Goal: Information Seeking & Learning: Find specific fact

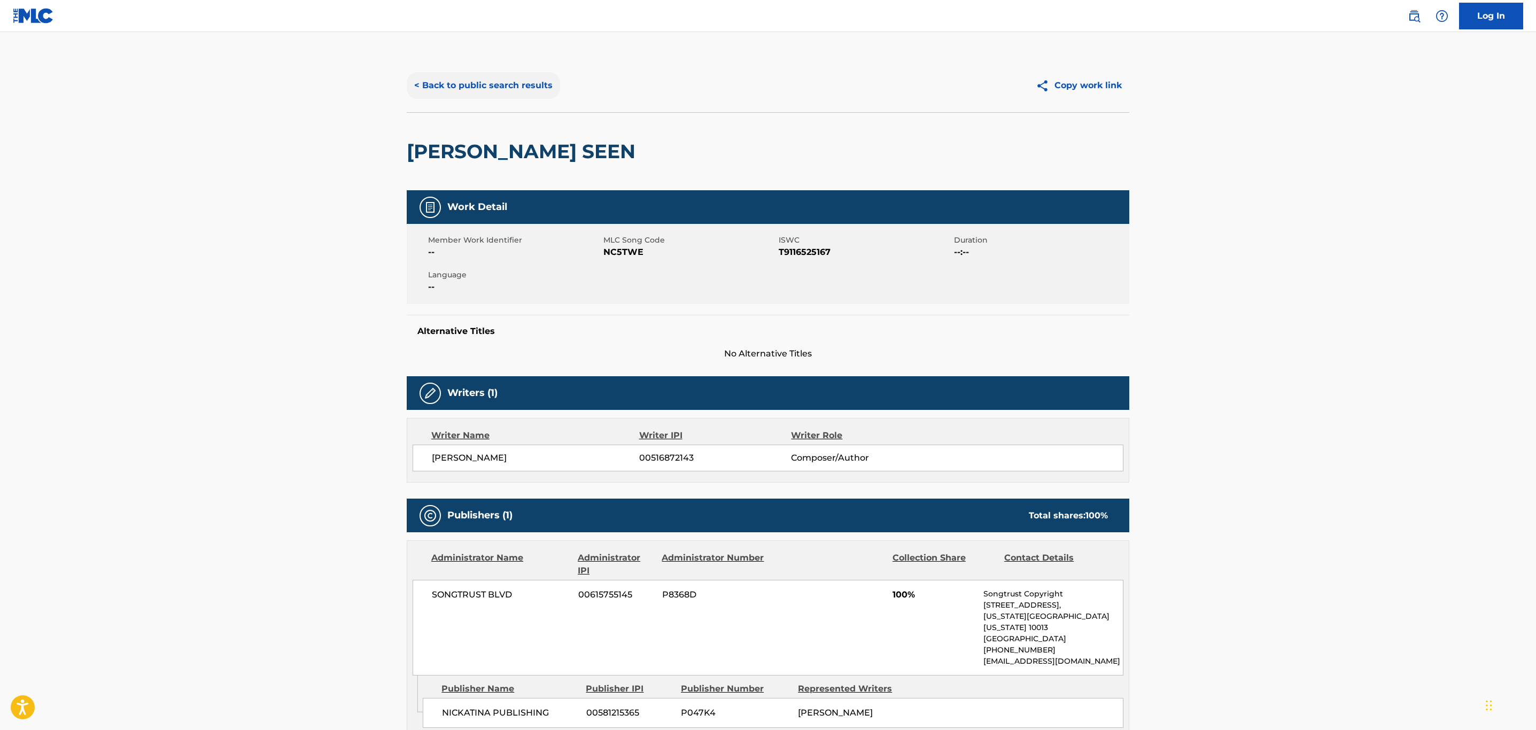
click at [522, 72] on button "< Back to public search results" at bounding box center [483, 85] width 153 height 27
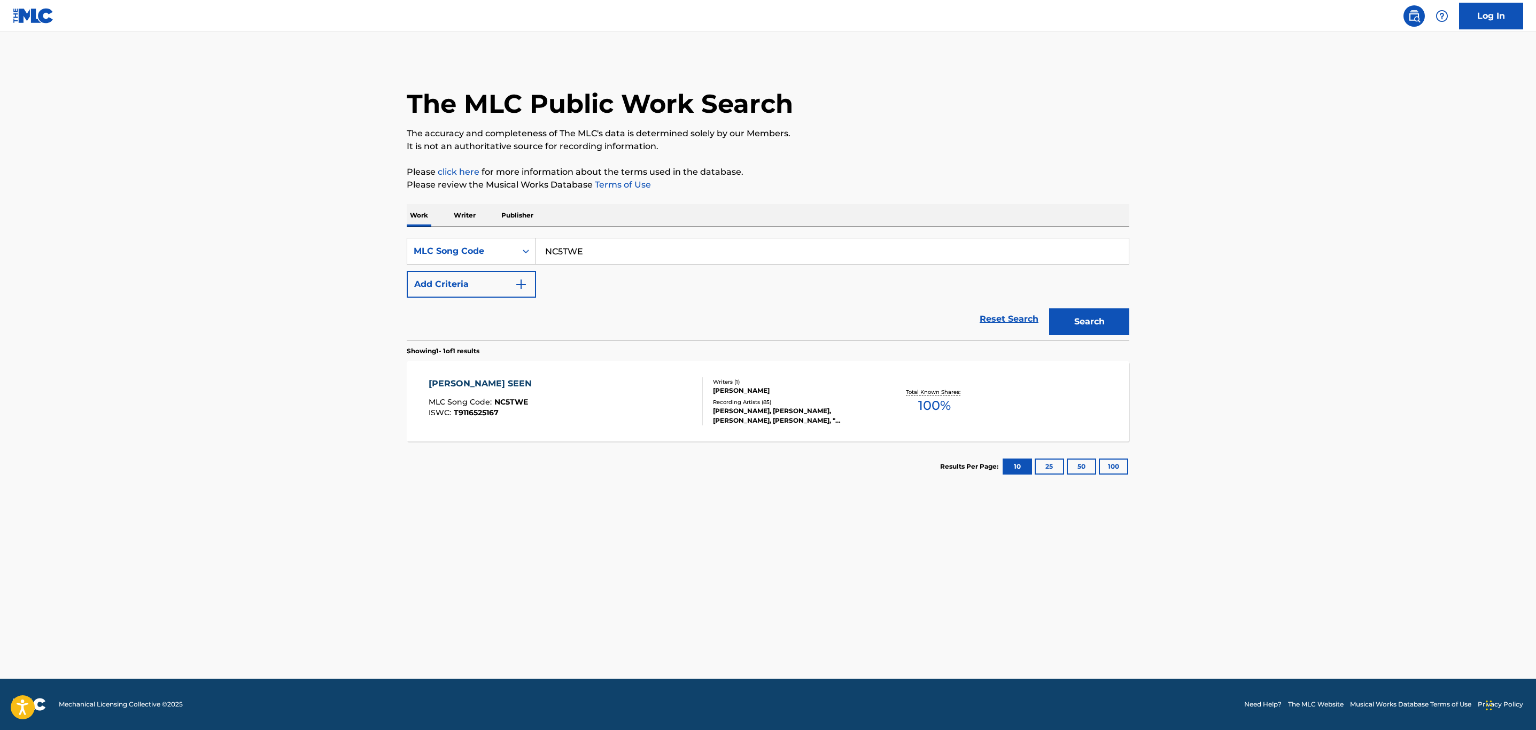
drag, startPoint x: 591, startPoint y: 249, endPoint x: 197, endPoint y: 264, distance: 393.7
click at [197, 264] on main "The MLC Public Work Search The accuracy and completeness of The MLC's data is d…" at bounding box center [768, 355] width 1536 height 647
paste input "OC16W2"
type input "OC16W2"
click at [1049, 308] on button "Search" at bounding box center [1089, 321] width 80 height 27
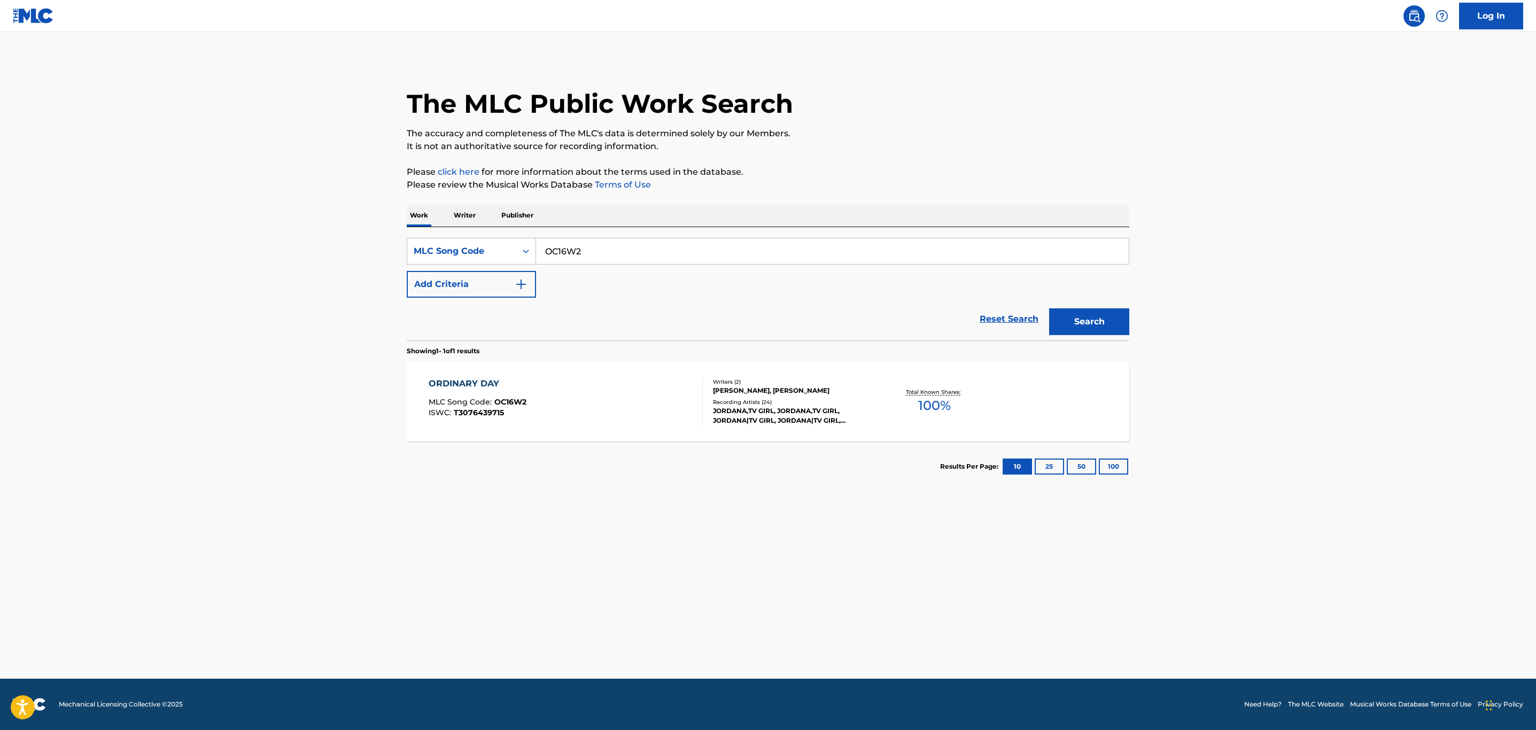
click at [568, 419] on div "ORDINARY DAY MLC Song Code : OC16W2 ISWC : T3076439715" at bounding box center [566, 401] width 275 height 48
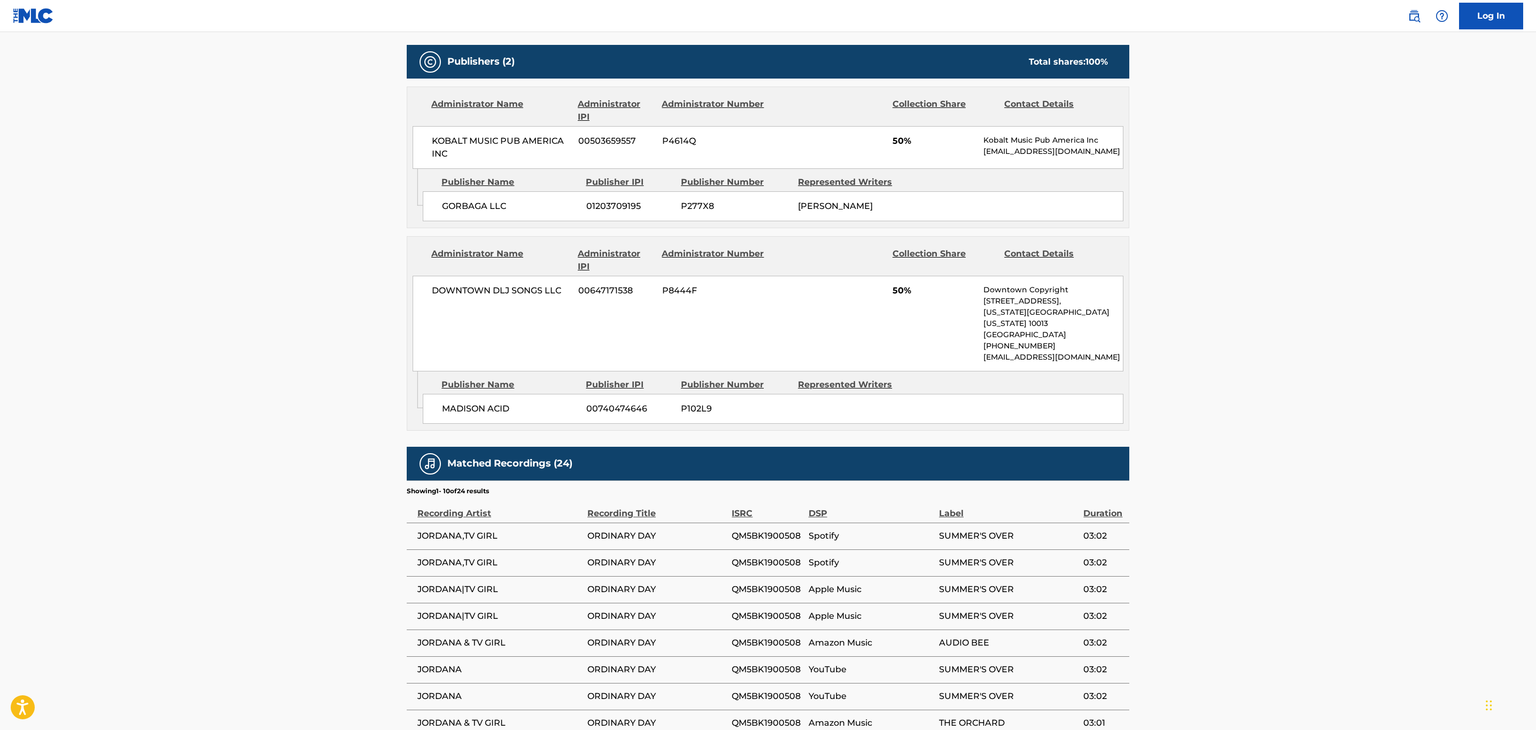
scroll to position [481, 0]
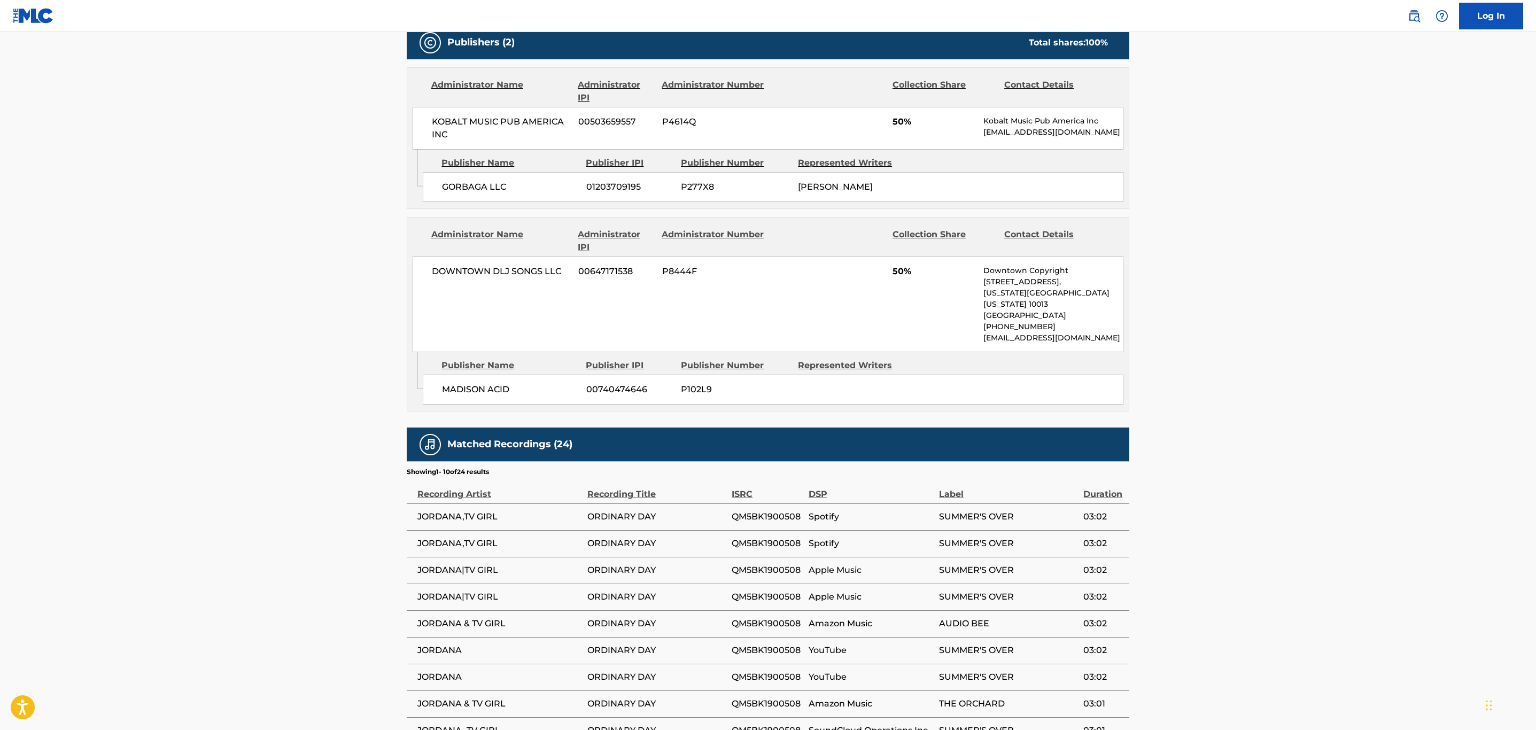
click at [765, 510] on span "QM5BK1900508" at bounding box center [767, 516] width 71 height 13
copy span "QM5BK1900508"
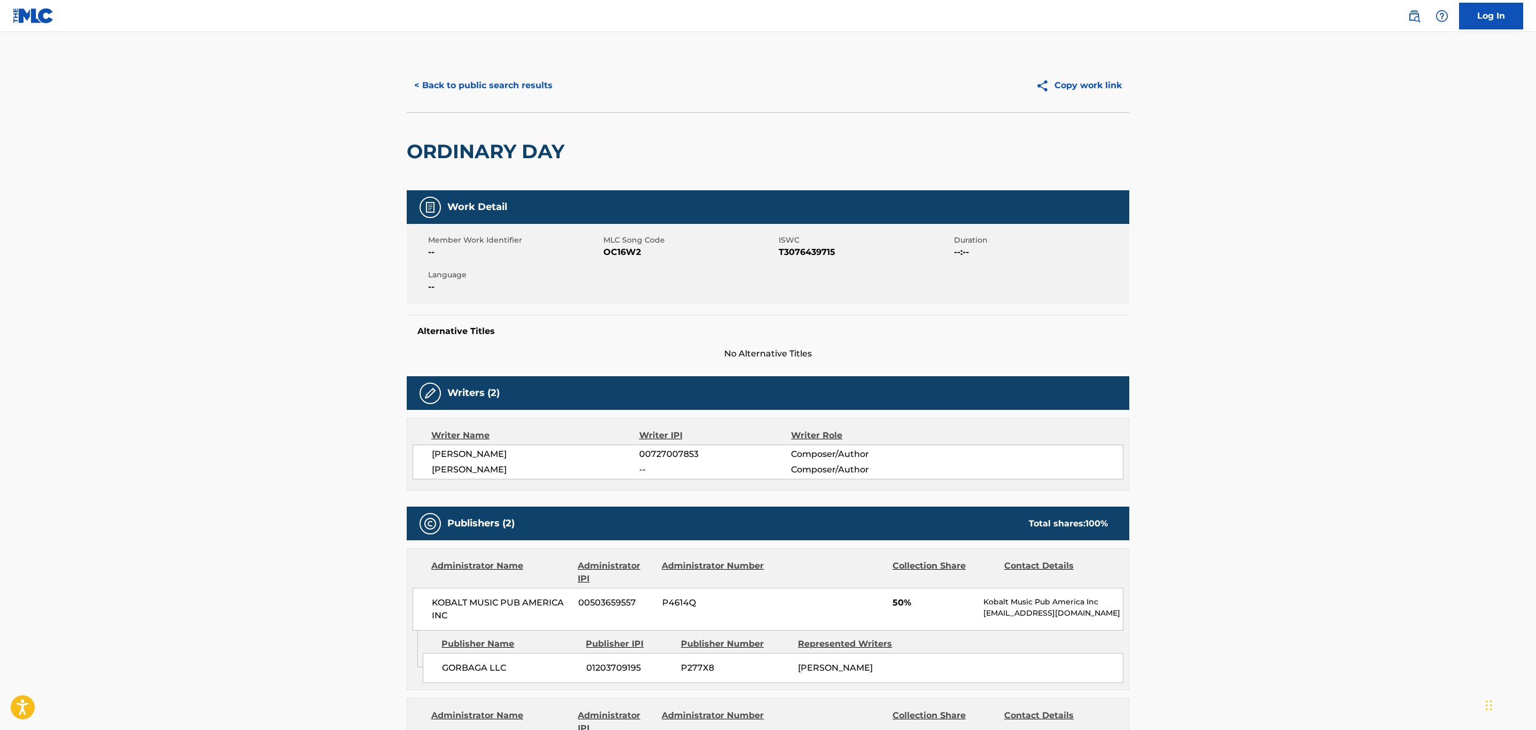
drag, startPoint x: 515, startPoint y: 87, endPoint x: 976, endPoint y: 213, distance: 477.4
click at [515, 87] on button "< Back to public search results" at bounding box center [483, 85] width 153 height 27
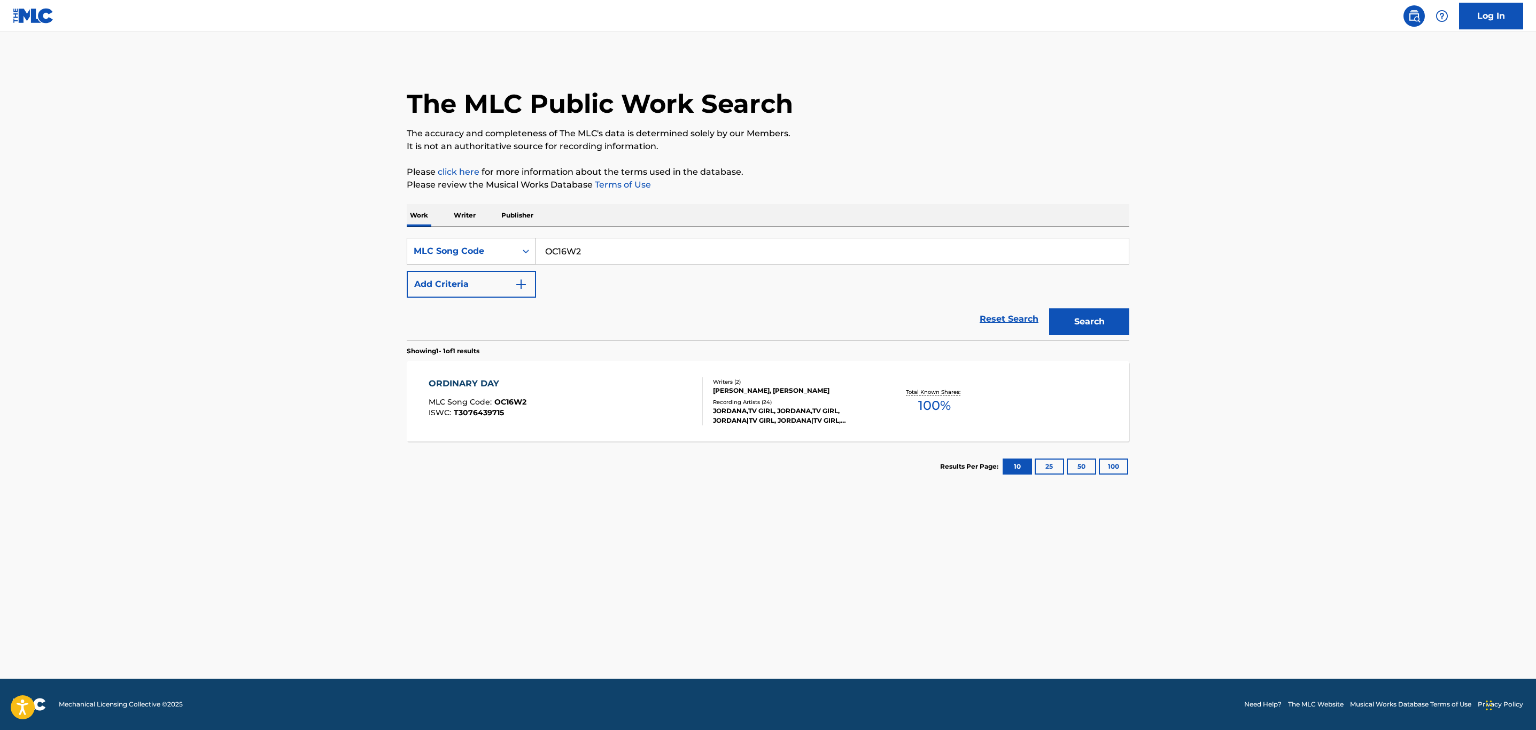
click at [470, 249] on div "MLC Song Code" at bounding box center [462, 251] width 96 height 13
click at [475, 270] on div "Work Title" at bounding box center [471, 278] width 128 height 27
click at [597, 249] on input "Search Form" at bounding box center [832, 251] width 593 height 26
type input "admit it"
click at [504, 277] on button "Add Criteria" at bounding box center [471, 284] width 129 height 27
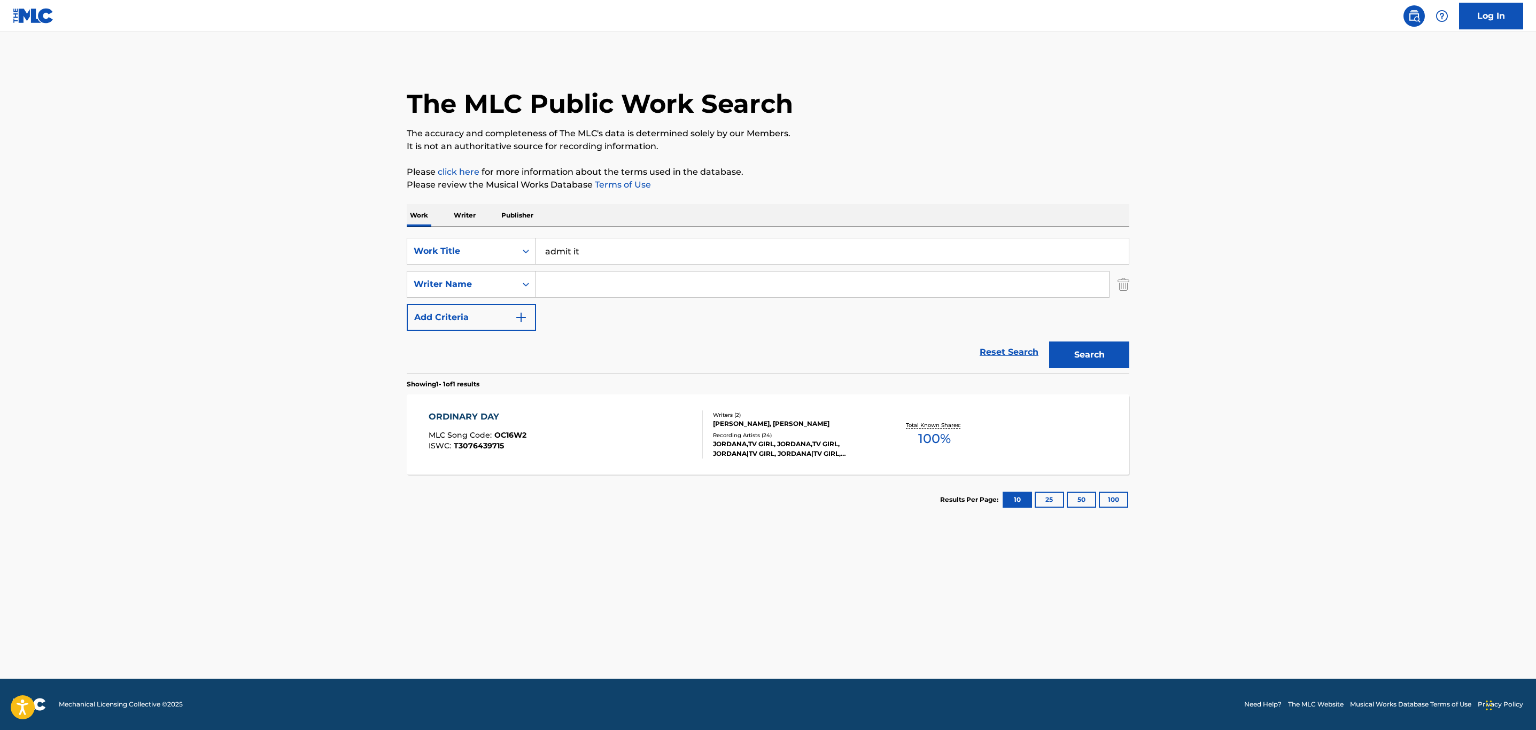
click at [585, 278] on input "Search Form" at bounding box center [822, 285] width 573 height 26
type input "[PERSON_NAME]"
click at [1049, 342] on button "Search" at bounding box center [1089, 355] width 80 height 27
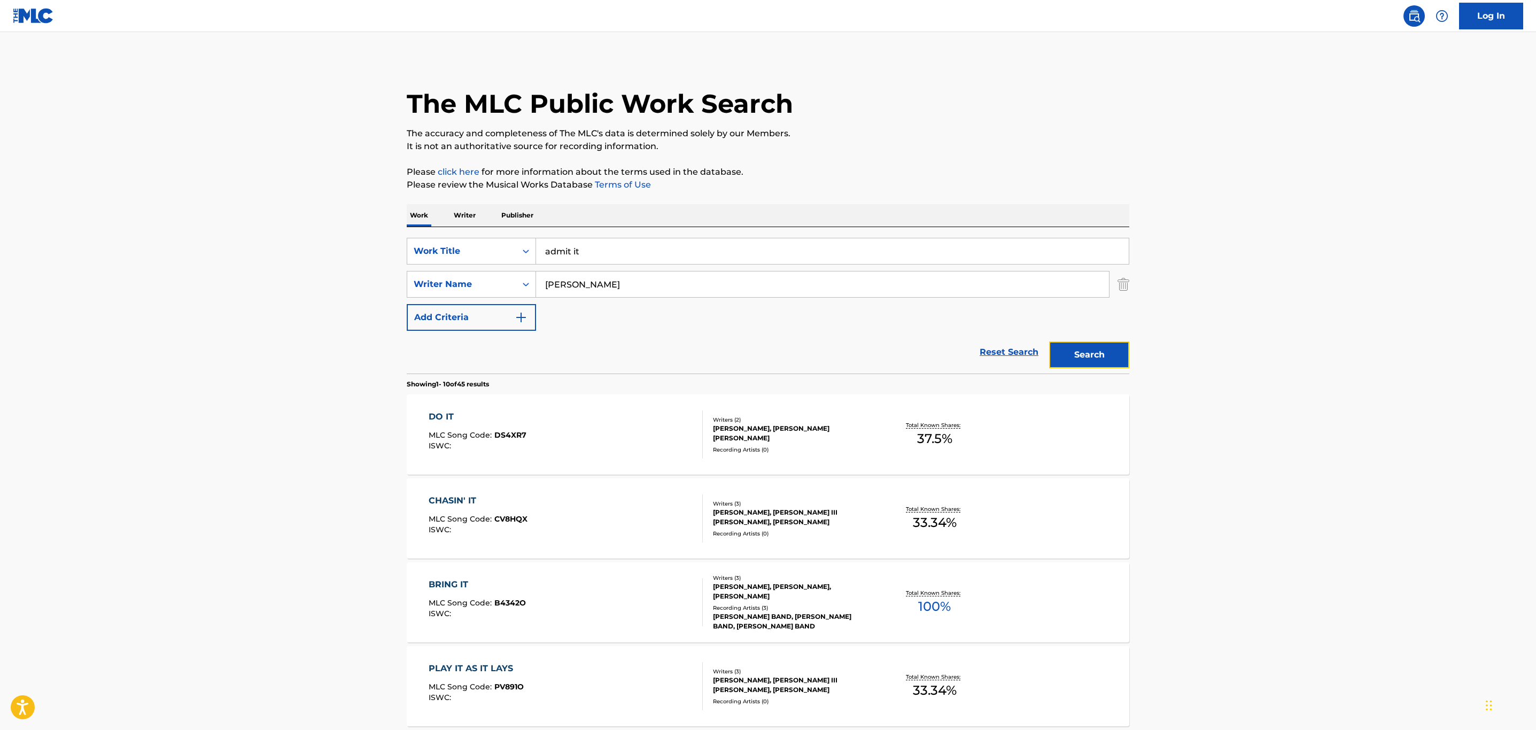
click at [1110, 354] on button "Search" at bounding box center [1089, 355] width 80 height 27
drag, startPoint x: 628, startPoint y: 254, endPoint x: 234, endPoint y: 244, distance: 393.5
click at [234, 244] on main "The MLC Public Work Search The accuracy and completeness of The MLC's data is d…" at bounding box center [768, 661] width 1536 height 1258
type input "animal"
click at [1049, 342] on button "Search" at bounding box center [1089, 355] width 80 height 27
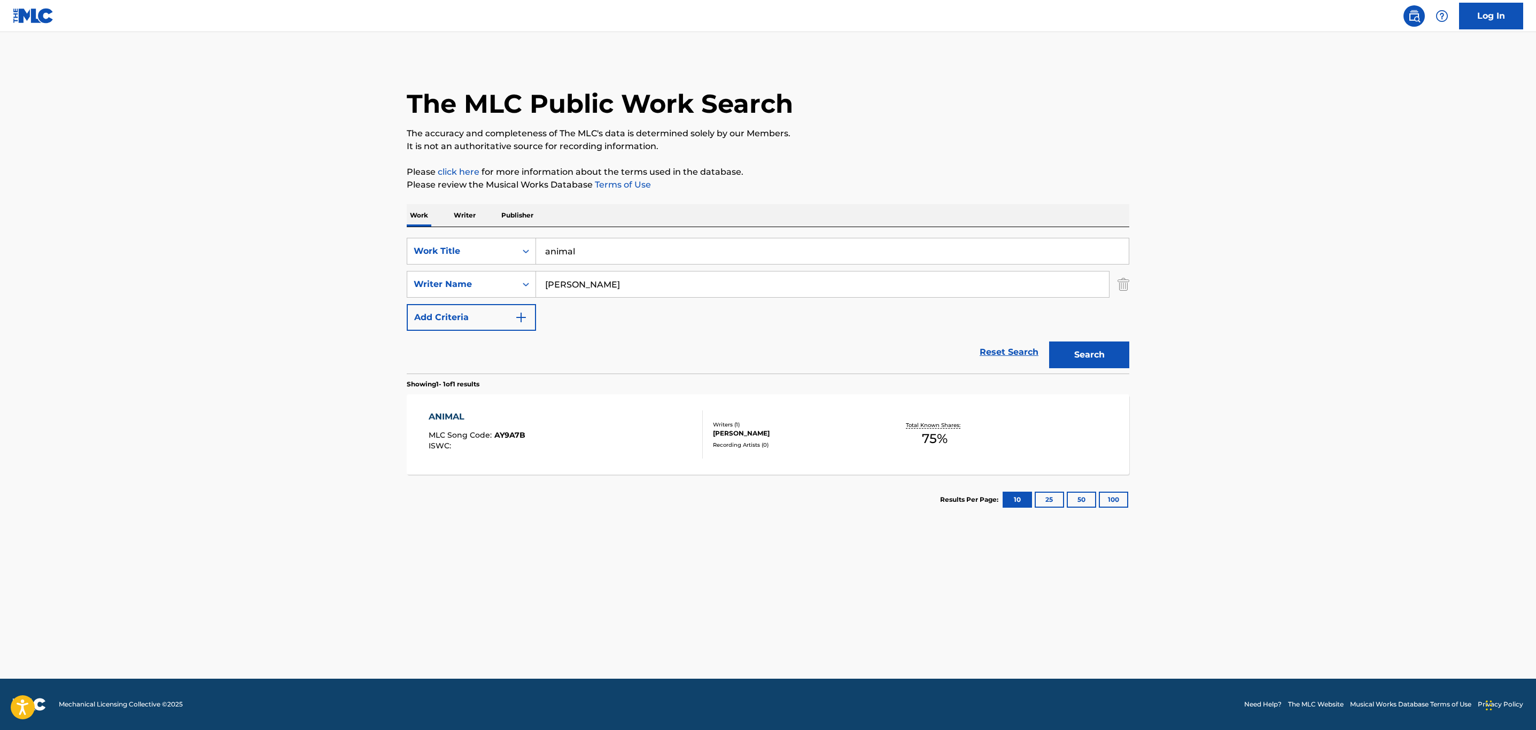
click at [599, 422] on div "ANIMAL MLC Song Code : AY9A7B ISWC :" at bounding box center [566, 435] width 275 height 48
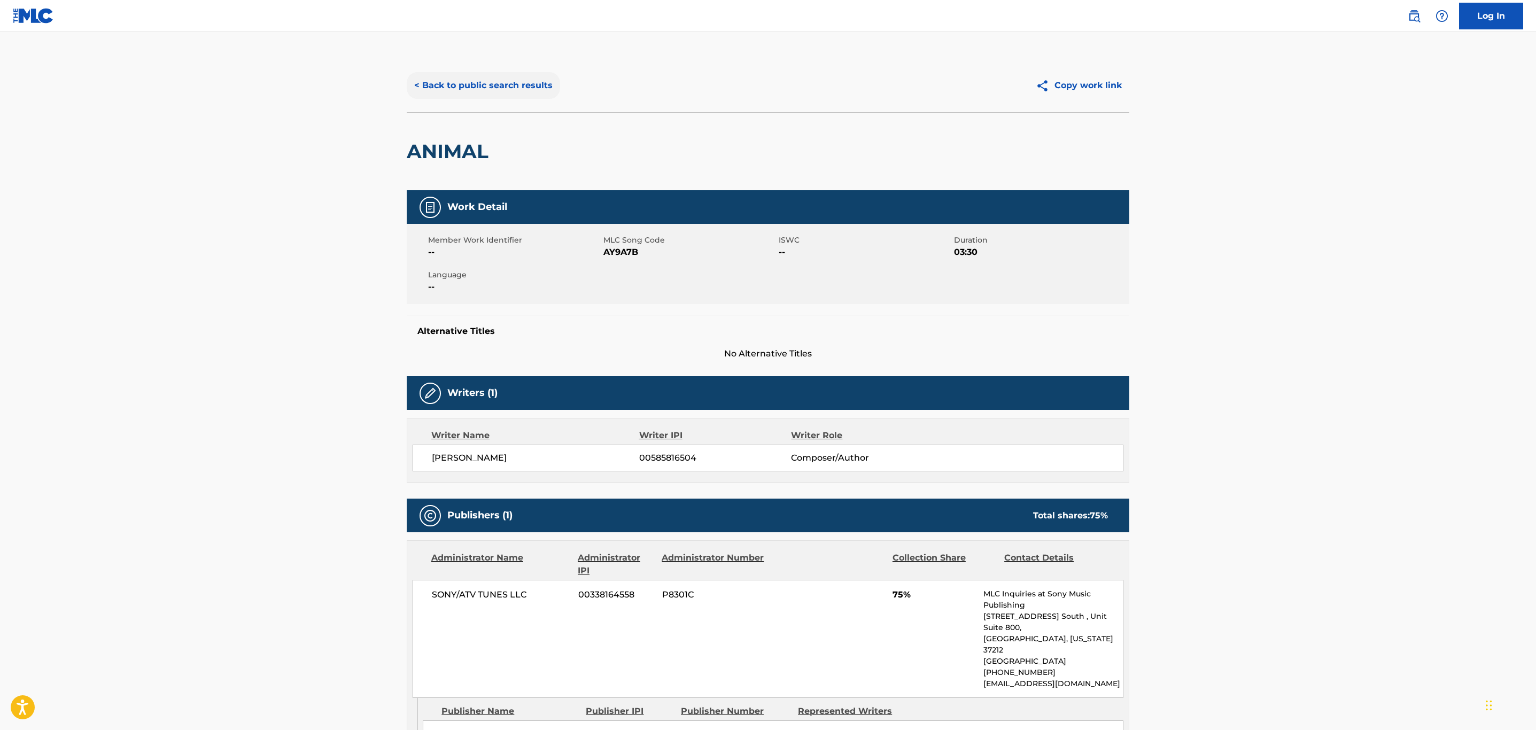
click at [458, 73] on button "< Back to public search results" at bounding box center [483, 85] width 153 height 27
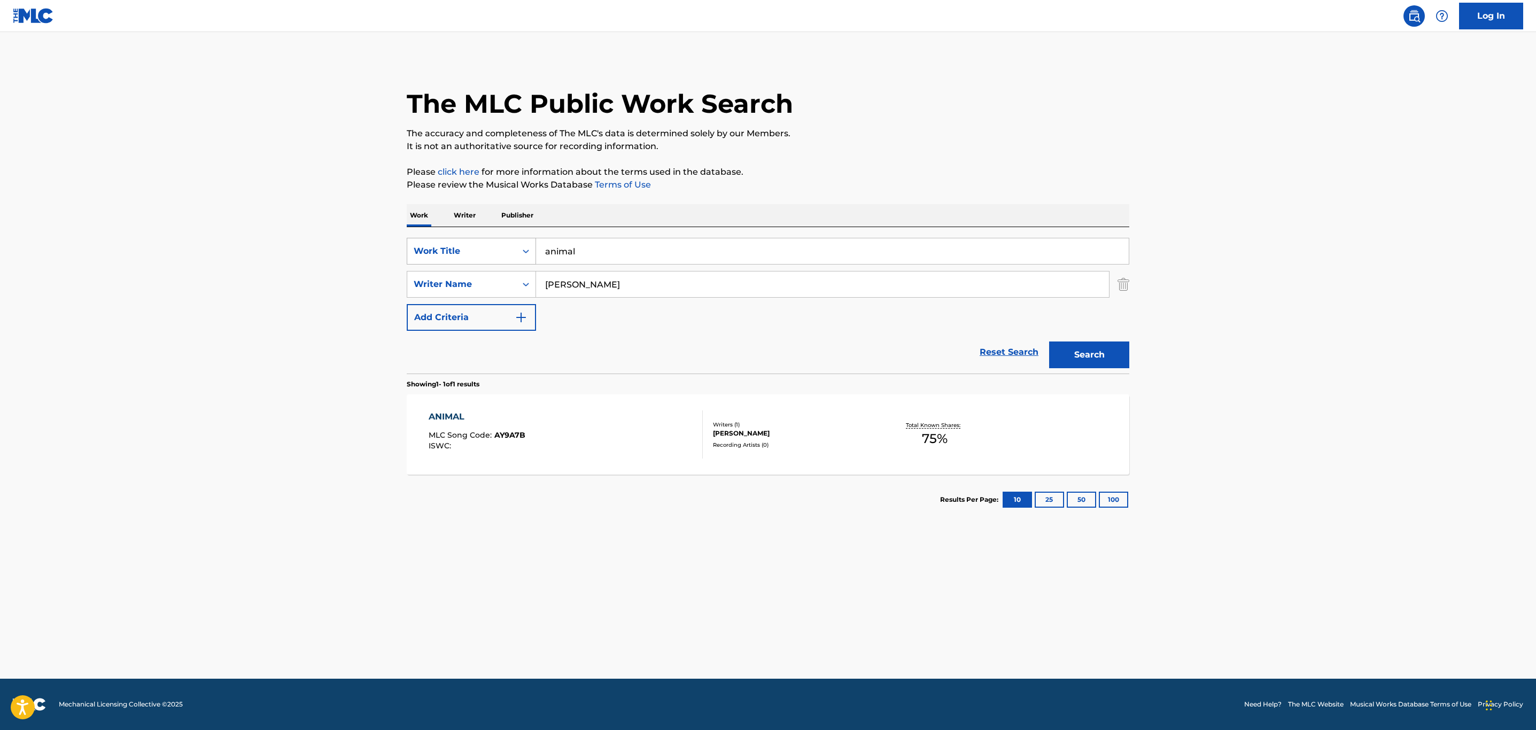
click at [491, 246] on div "Work Title" at bounding box center [462, 251] width 96 height 13
click at [473, 278] on div "MLC Song Code" at bounding box center [471, 278] width 128 height 27
